Goal: Learn about a topic

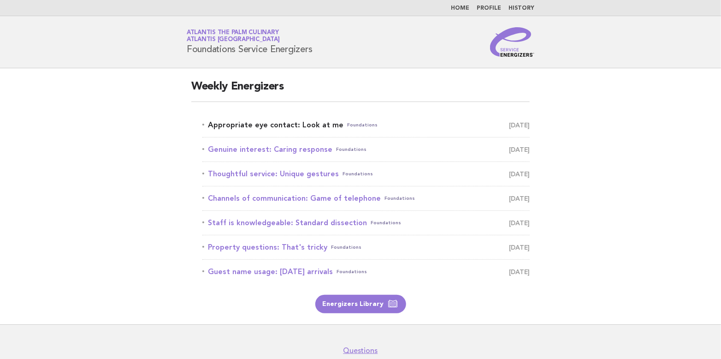
click at [259, 124] on link "Appropriate eye contact: Look at me Foundations August 26" at bounding box center [365, 125] width 327 height 13
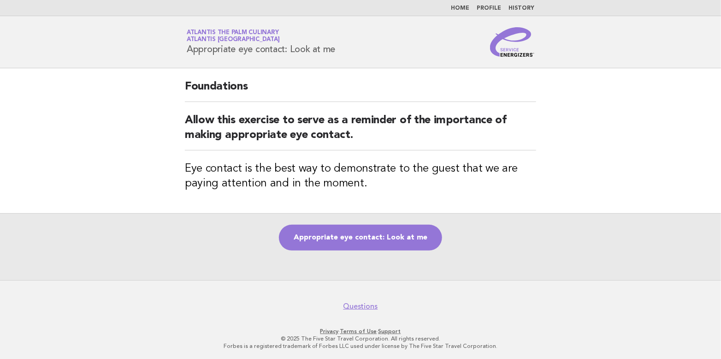
drag, startPoint x: 189, startPoint y: 48, endPoint x: 346, endPoint y: 57, distance: 157.5
click at [346, 57] on header "Service Energizers Atlantis The Palm Culinary Atlantis Dubai Appropriate eye co…" at bounding box center [360, 42] width 721 height 52
copy h1 "Appropriate eye contact: Look at me"
click at [351, 229] on link "Appropriate eye contact: Look at me" at bounding box center [360, 238] width 163 height 26
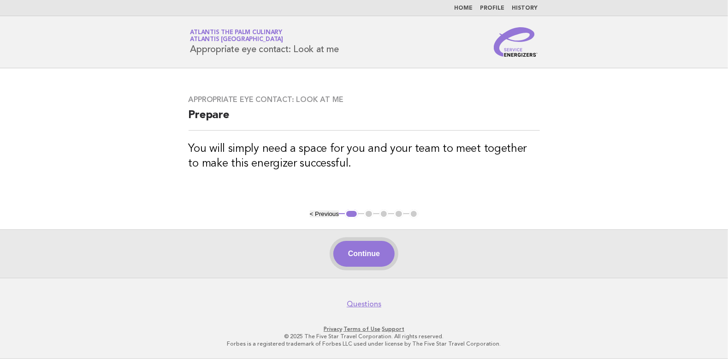
click at [371, 249] on button "Continue" at bounding box center [363, 254] width 61 height 26
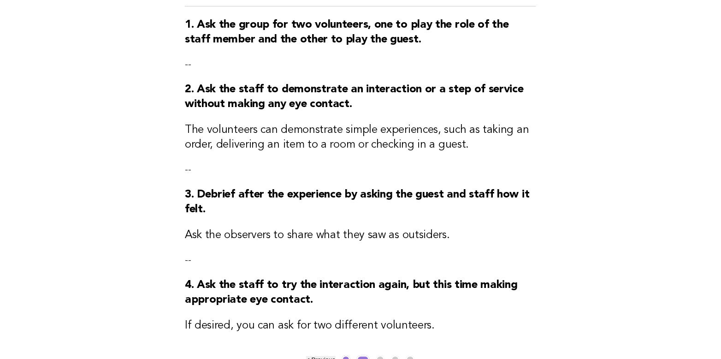
scroll to position [92, 0]
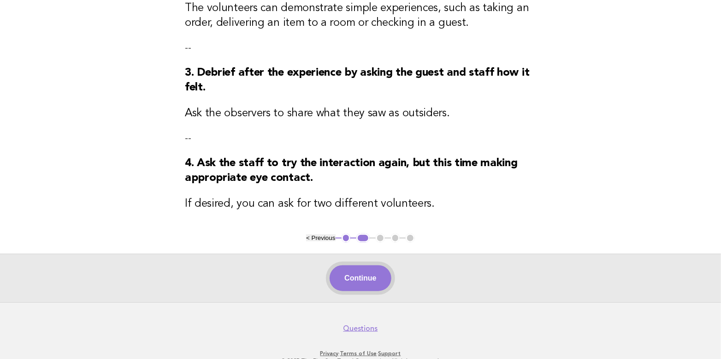
click at [365, 280] on button "Continue" at bounding box center [360, 278] width 61 height 26
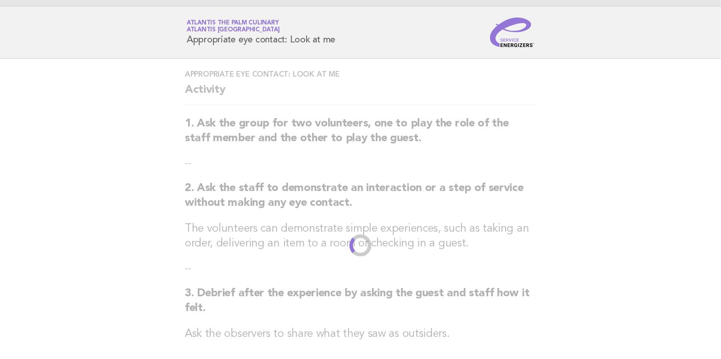
scroll to position [0, 0]
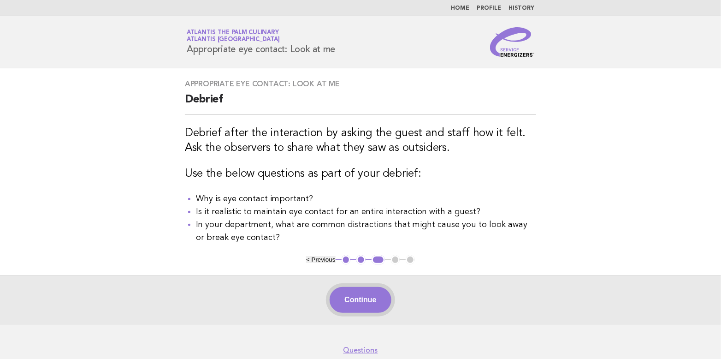
click at [354, 302] on button "Continue" at bounding box center [360, 300] width 61 height 26
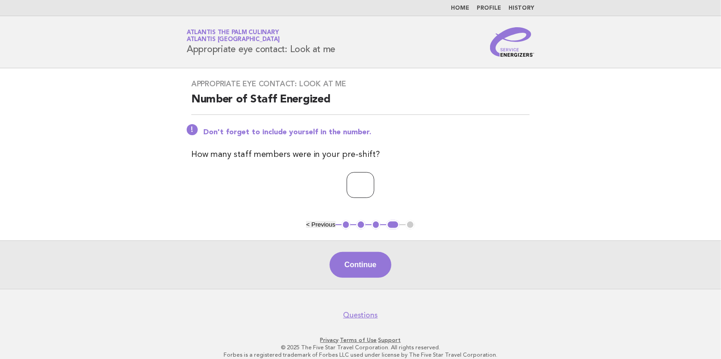
click at [374, 180] on input "*" at bounding box center [361, 185] width 28 height 26
type input "*"
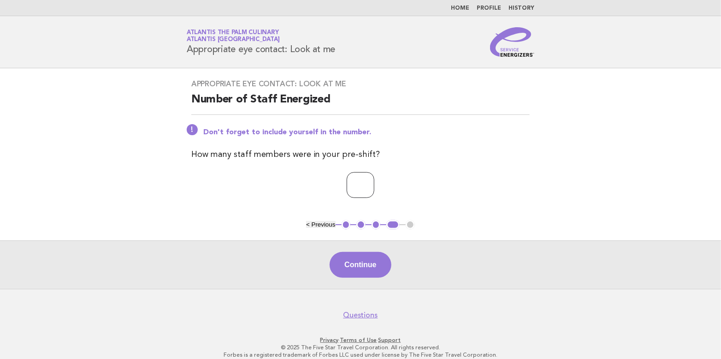
click at [374, 180] on input "*" at bounding box center [361, 185] width 28 height 26
click at [366, 261] on button "Continue" at bounding box center [360, 265] width 61 height 26
